Goal: Find contact information: Find contact information

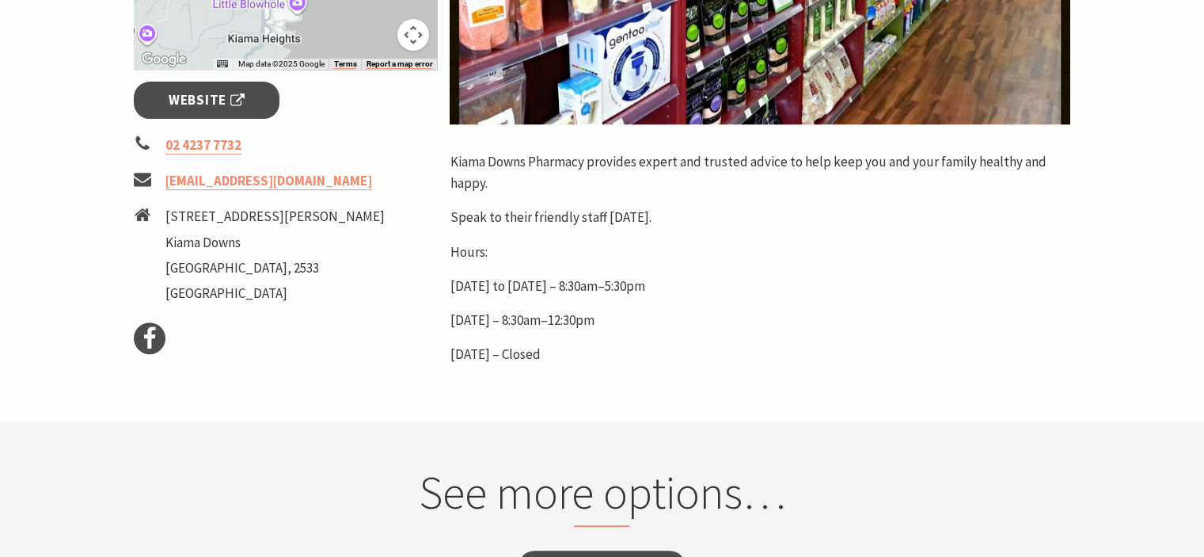
scroll to position [554, 0]
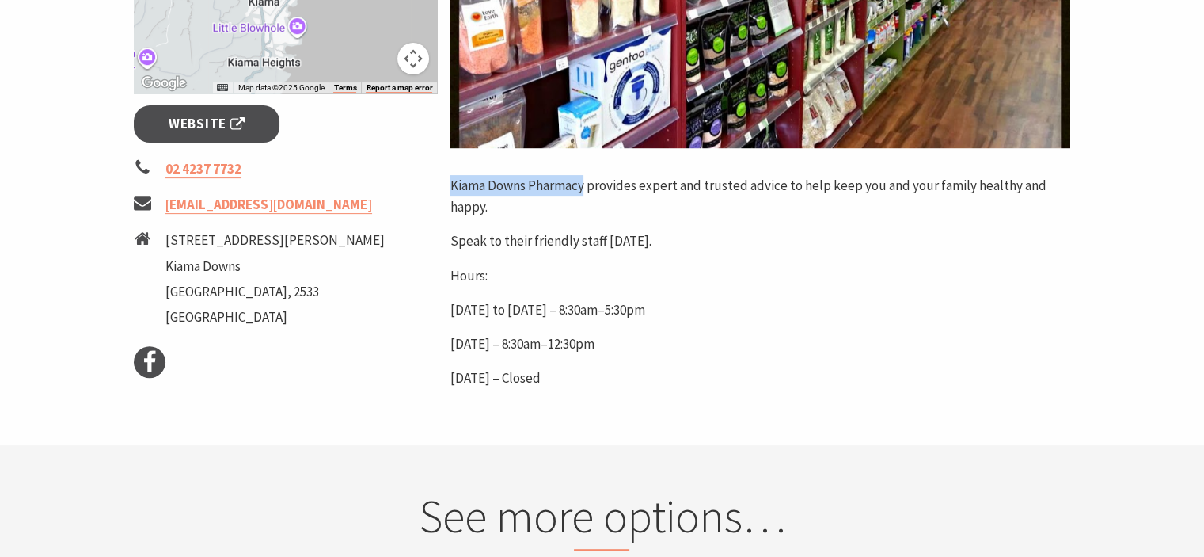
drag, startPoint x: 584, startPoint y: 185, endPoint x: 450, endPoint y: 177, distance: 134.9
click at [450, 177] on p "Kiama Downs Pharmacy provides expert and trusted advice to help keep you and yo…" at bounding box center [760, 196] width 621 height 43
copy p "Kiama Downs Pharmacy"
drag, startPoint x: 402, startPoint y: 204, endPoint x: 164, endPoint y: 186, distance: 239.0
click at [164, 186] on ul "02 4237 7732 [EMAIL_ADDRESS][DOMAIN_NAME] [STREET_ADDRESS][PERSON_NAME]" at bounding box center [286, 244] width 304 height 173
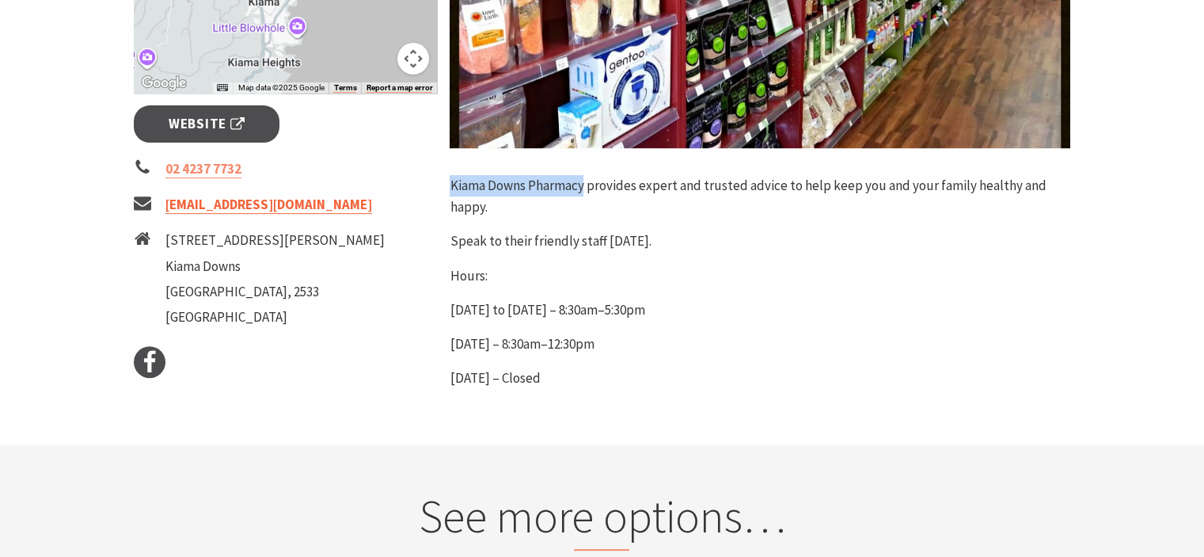
copy link "[EMAIL_ADDRESS][DOMAIN_NAME]"
click at [277, 279] on li "[STREET_ADDRESS][PERSON_NAME]" at bounding box center [286, 281] width 304 height 102
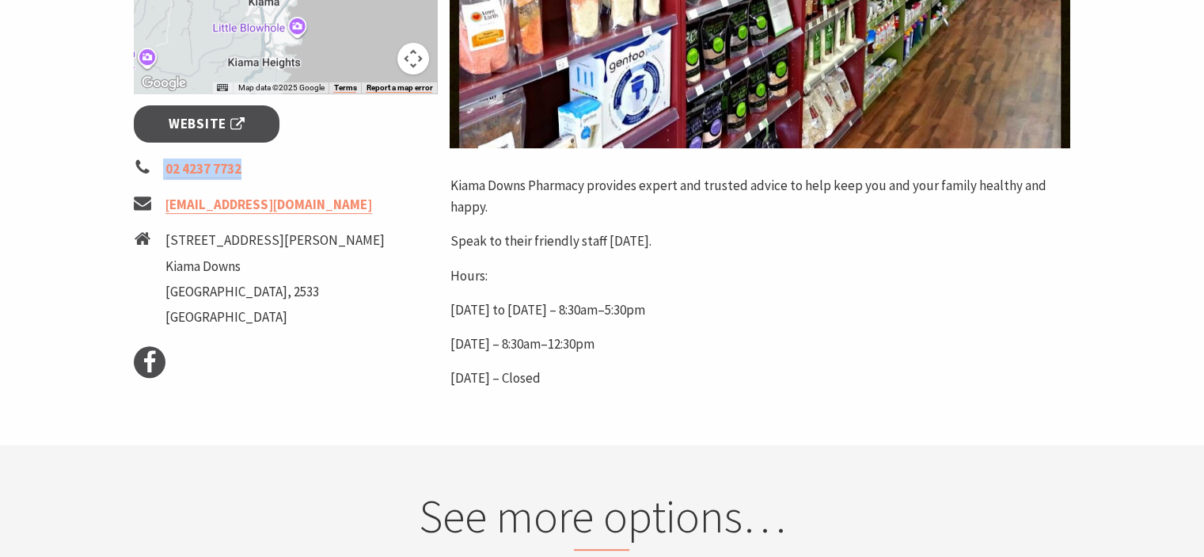
drag, startPoint x: 245, startPoint y: 167, endPoint x: 158, endPoint y: 166, distance: 87.9
click at [158, 166] on li "02 4237 7732" at bounding box center [286, 168] width 304 height 21
copy li "02 4237 7732"
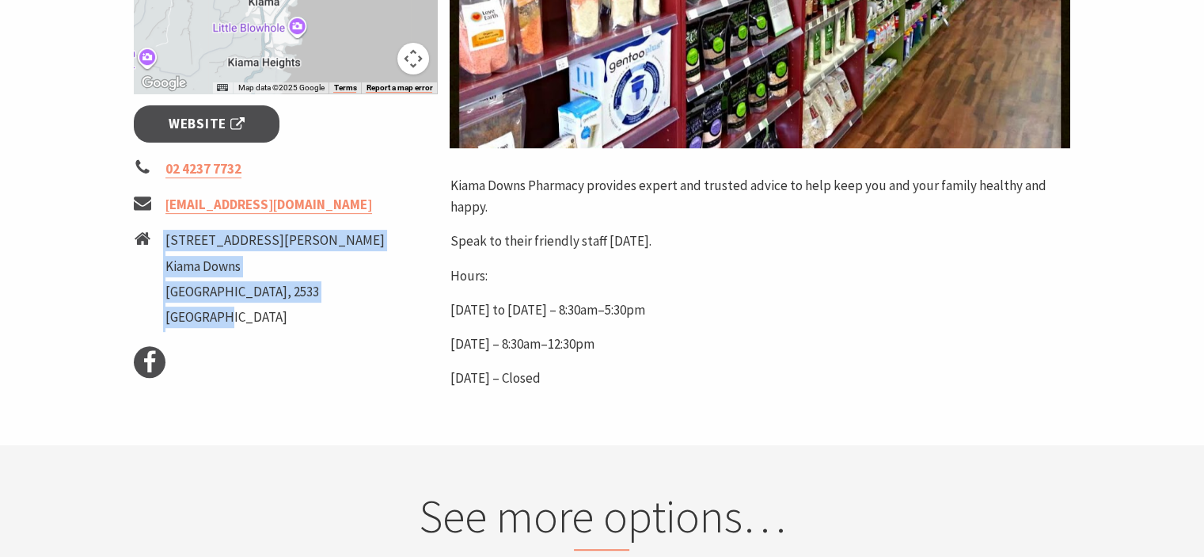
drag, startPoint x: 269, startPoint y: 238, endPoint x: 150, endPoint y: 236, distance: 118.8
click at [150, 236] on li "[STREET_ADDRESS][PERSON_NAME]" at bounding box center [286, 281] width 304 height 102
copy li "[STREET_ADDRESS][PERSON_NAME]"
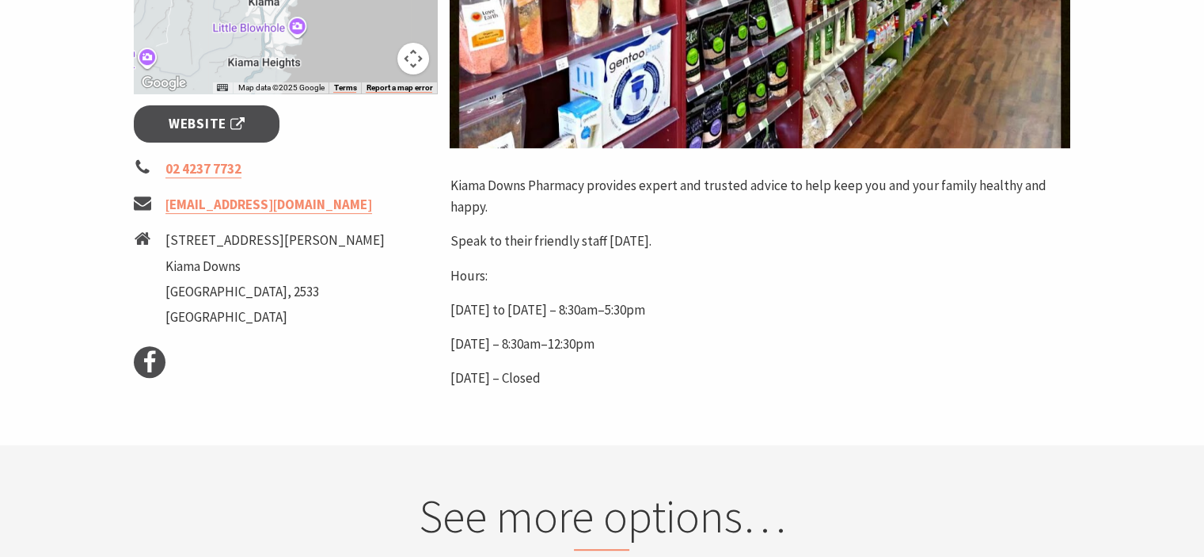
click at [364, 355] on ul "Facebook" at bounding box center [286, 362] width 304 height 32
drag, startPoint x: 399, startPoint y: 204, endPoint x: 165, endPoint y: 193, distance: 234.7
click at [165, 194] on li "[EMAIL_ADDRESS][DOMAIN_NAME]" at bounding box center [286, 204] width 304 height 21
copy link "[EMAIL_ADDRESS][DOMAIN_NAME]"
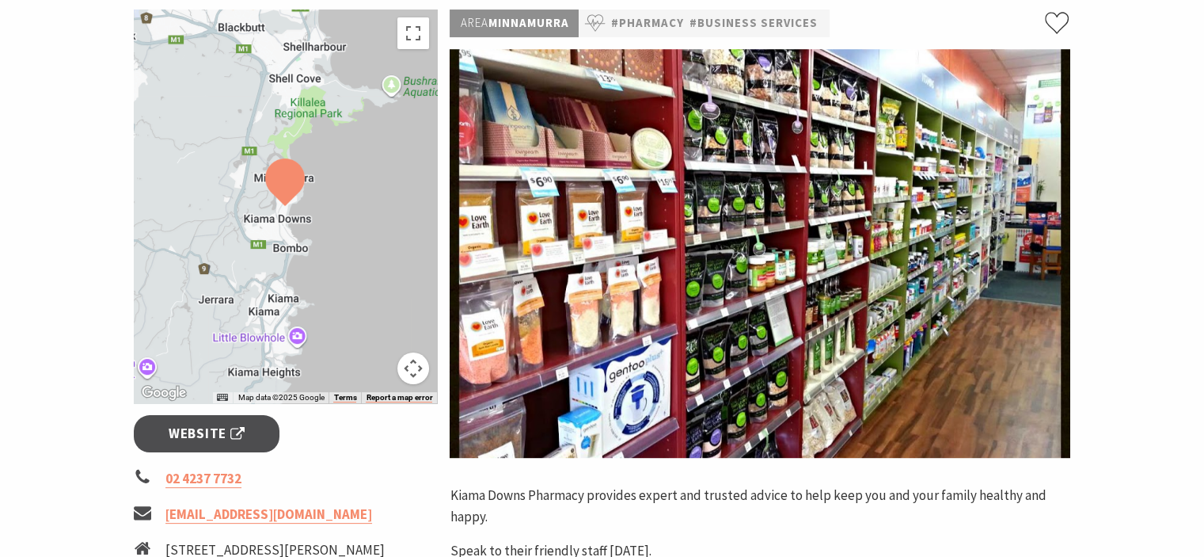
scroll to position [238, 0]
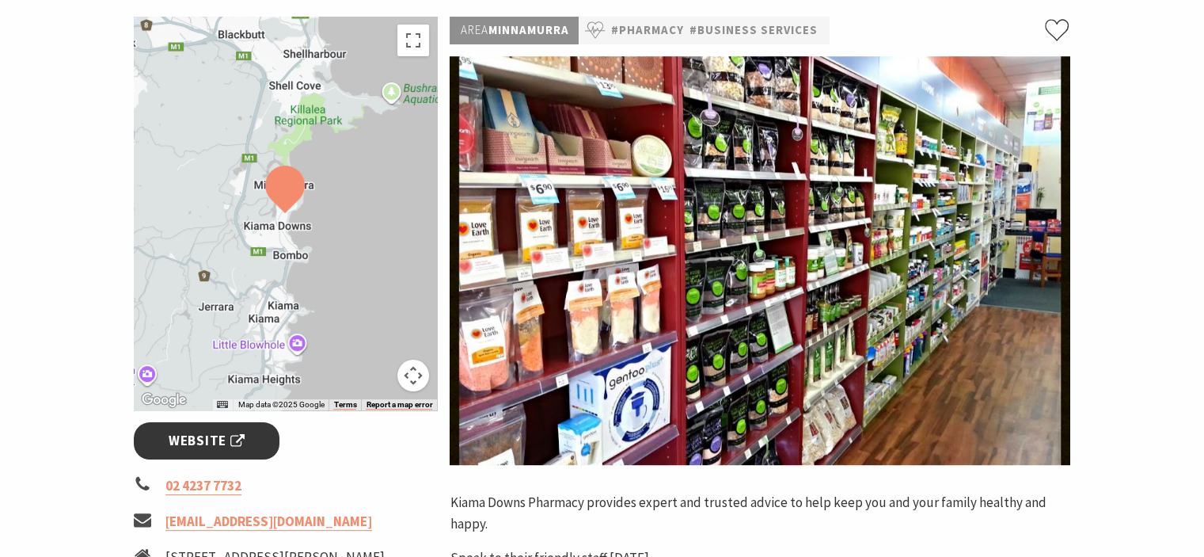
click at [205, 446] on span "Website" at bounding box center [207, 440] width 76 height 21
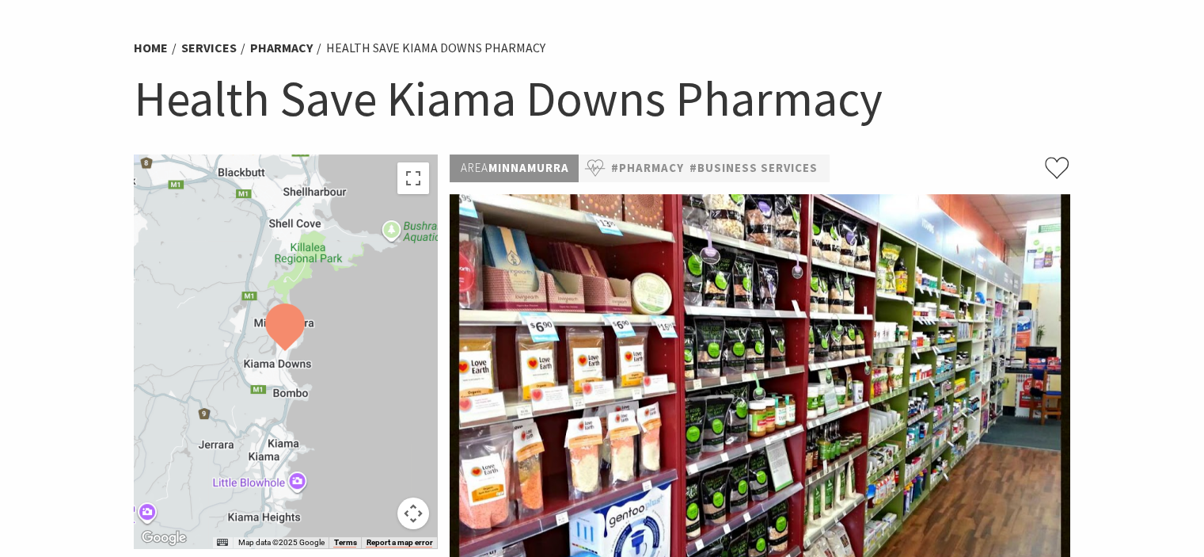
scroll to position [79, 0]
